Goal: Register for event/course

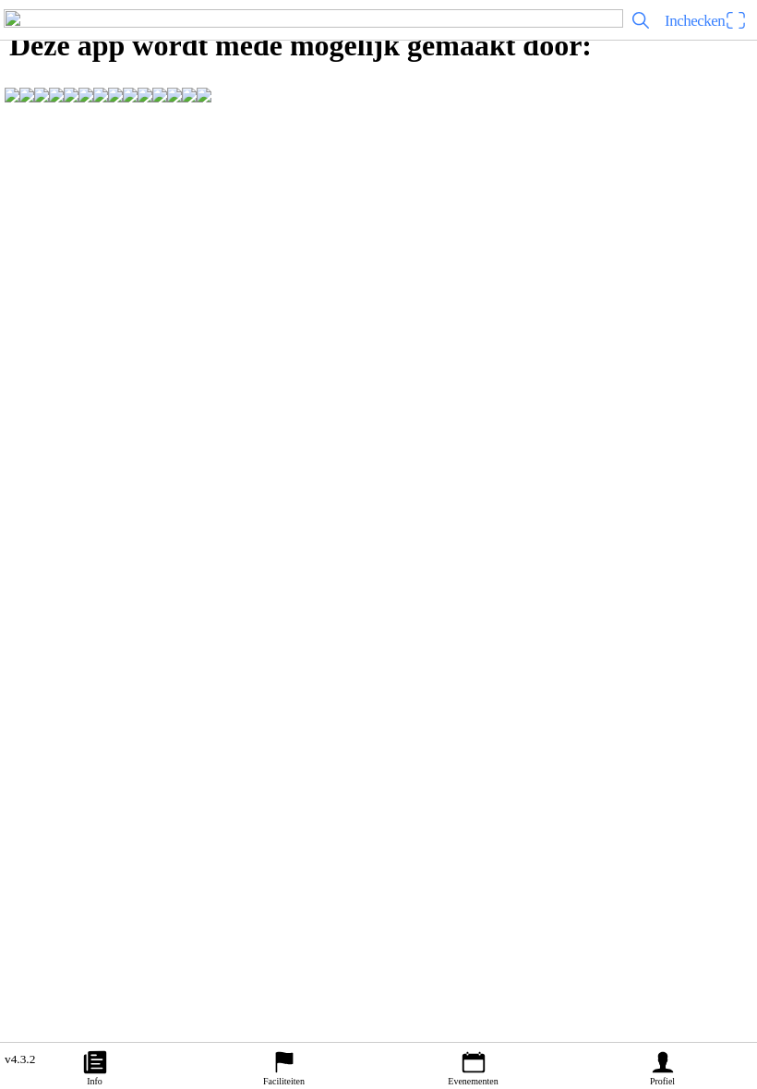
click at [666, 1049] on icon "person" at bounding box center [663, 1063] width 28 height 28
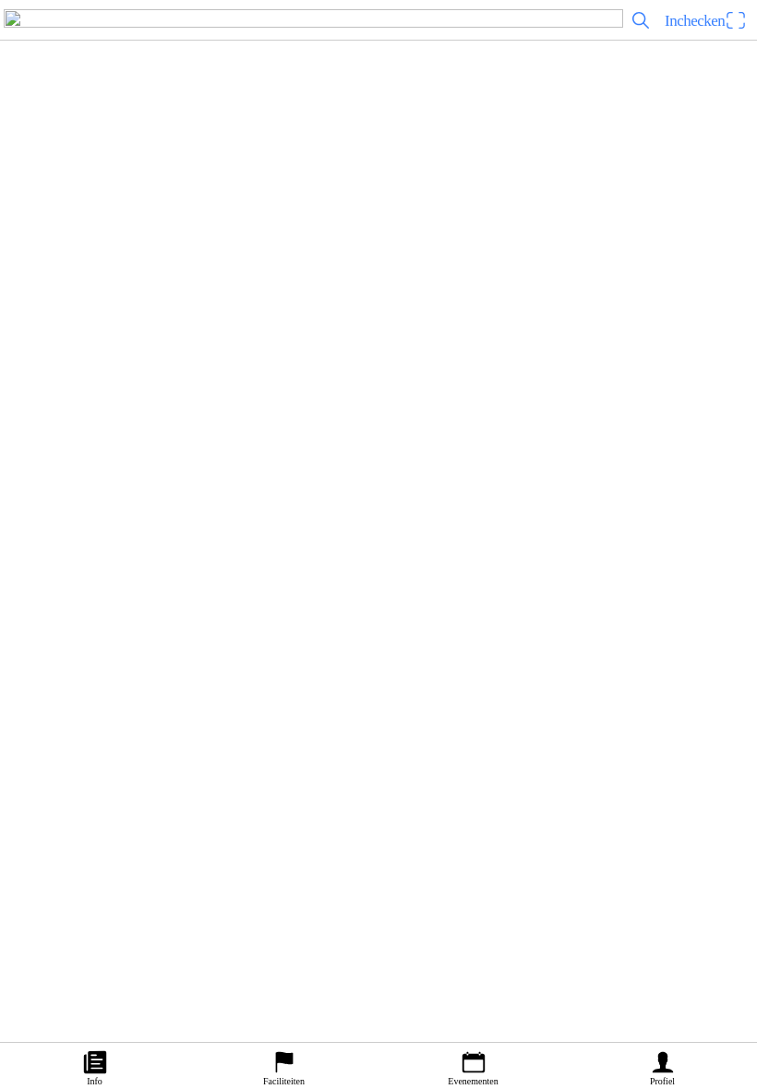
click at [181, 227] on ion-label "Faciliteiten" at bounding box center [369, 218] width 709 height 18
click at [0, 0] on slot "Twents Zitmaaierteam" at bounding box center [0, 0] width 0 height 0
click at [197, 0] on div at bounding box center [378, 0] width 757 height 0
click at [0, 0] on slot "Evenementen" at bounding box center [0, 0] width 0 height 0
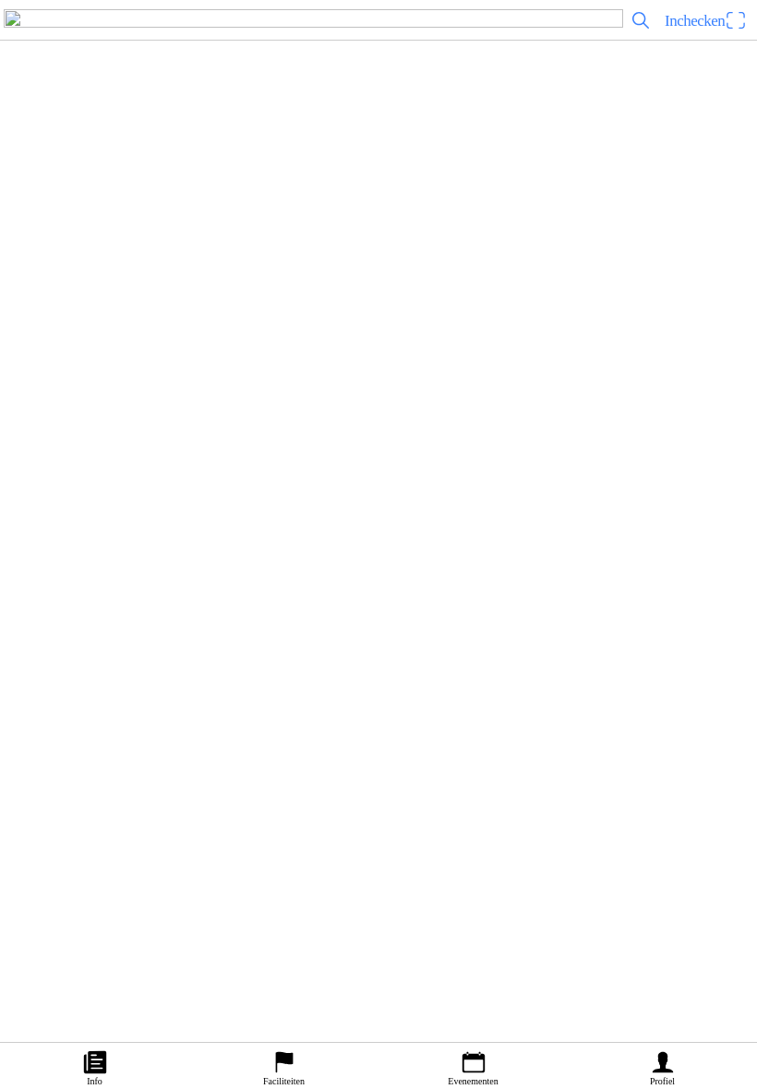
click at [397, 785] on h2 "Kampioenschapsfeest seizoen 2025 TwentsZitmaaierTeam" at bounding box center [402, 773] width 643 height 24
click at [533, 633] on div "[DATE] 20:30 - [DATE] 23:59 Kampioenschapsfeest seizoen 2025 TwentsZitmaaierTea…" at bounding box center [378, 460] width 757 height 921
click at [554, 543] on ion-label "Inschrijvingen" at bounding box center [562, 533] width 69 height 20
